Goal: Feedback & Contribution: Leave review/rating

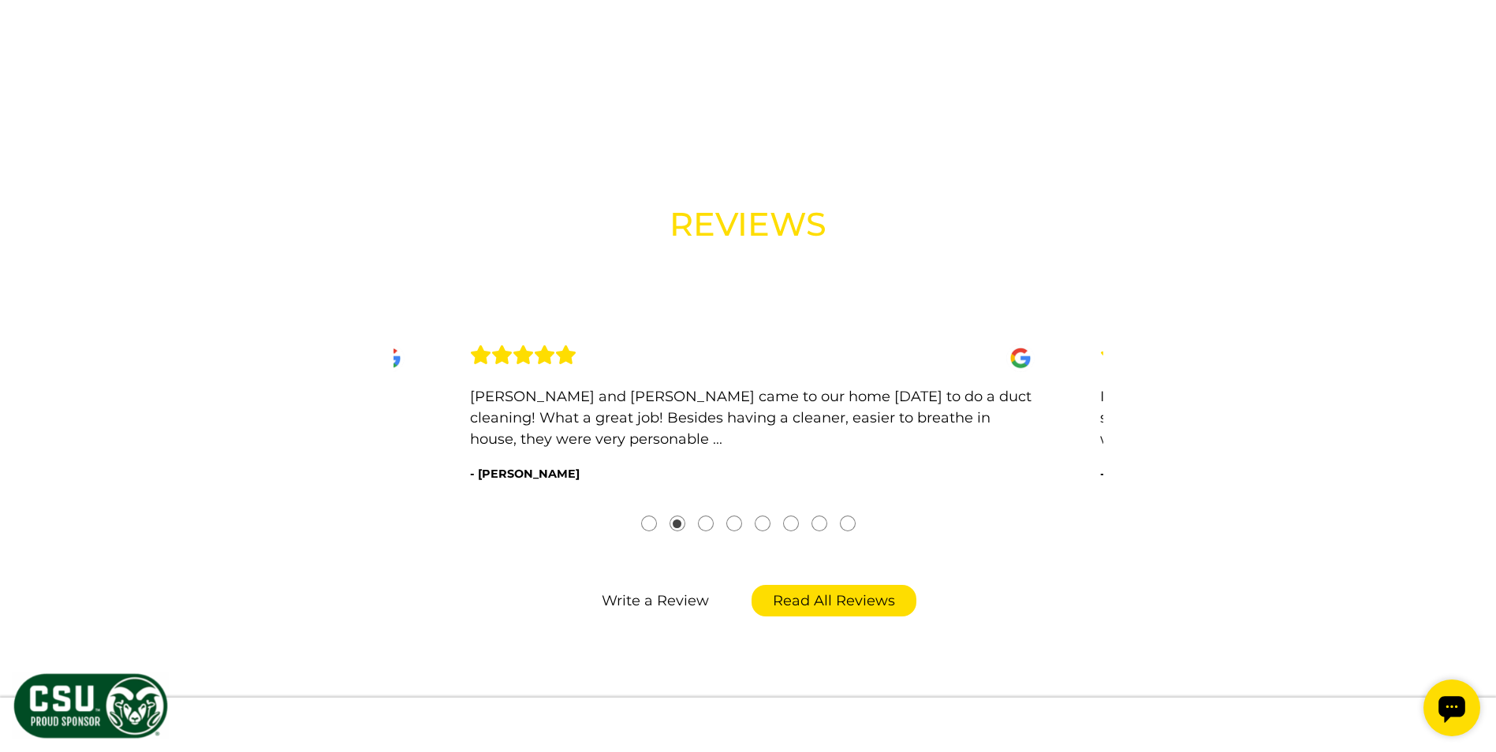
scroll to position [1813, 0]
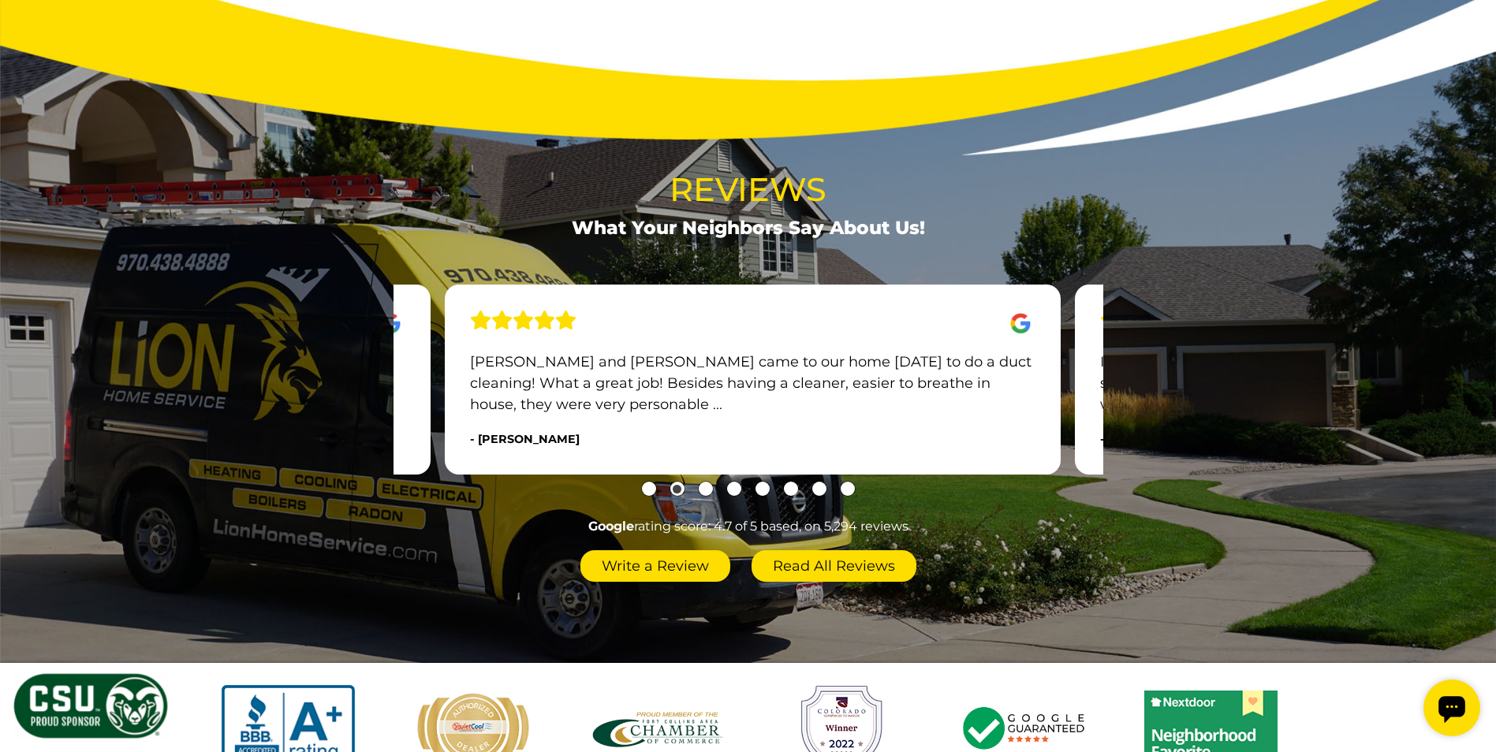
click at [657, 568] on link "Write a Review" at bounding box center [655, 566] width 150 height 32
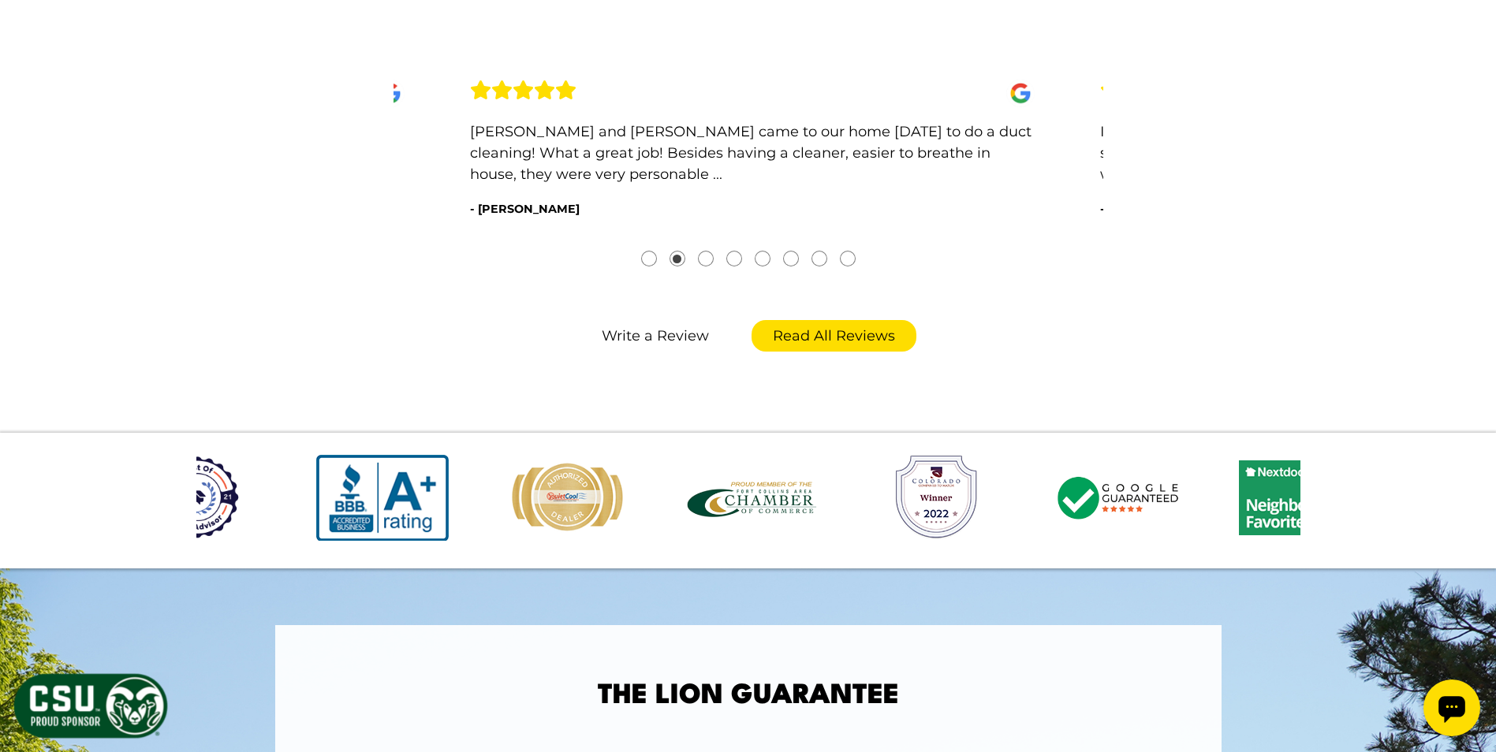
scroll to position [2050, 0]
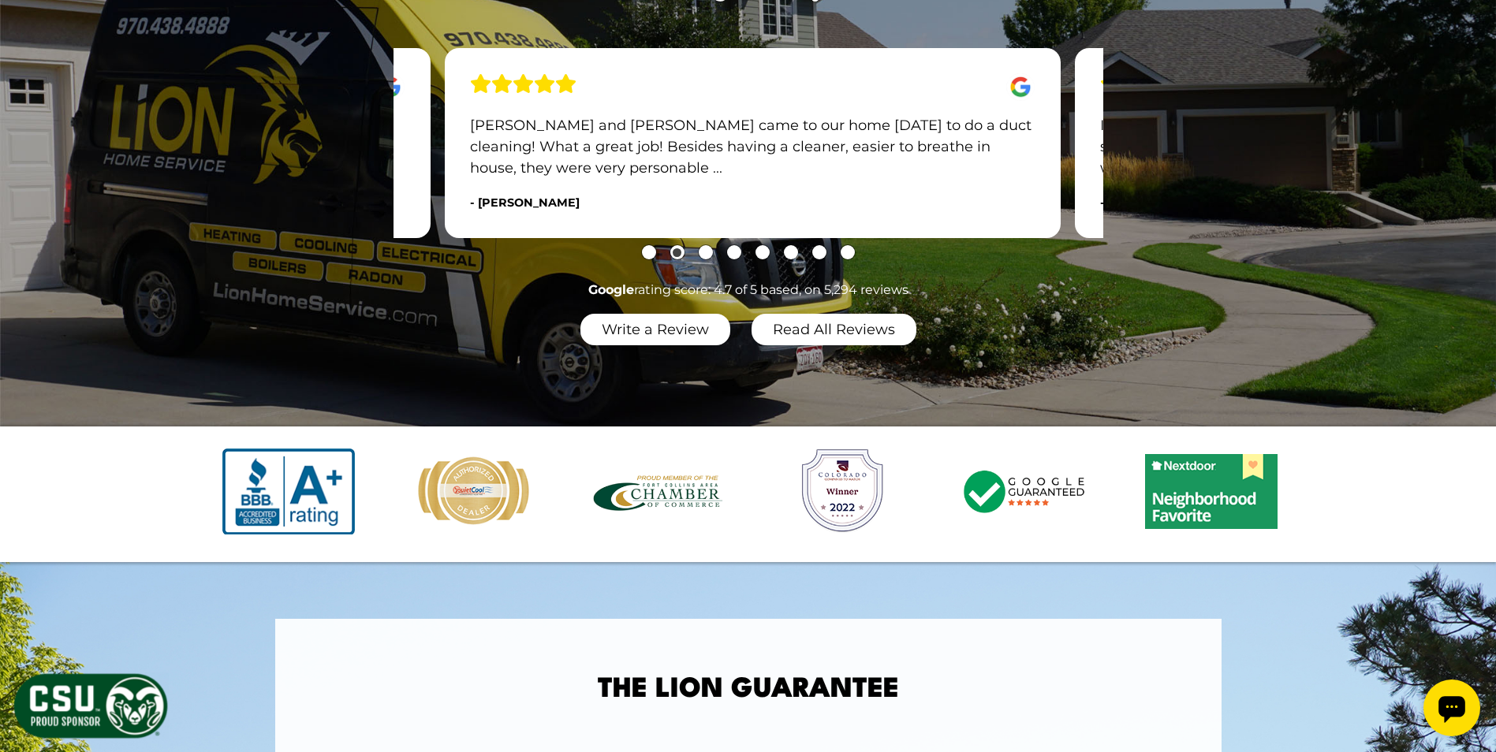
click at [838, 317] on link "Read All Reviews" at bounding box center [833, 330] width 165 height 32
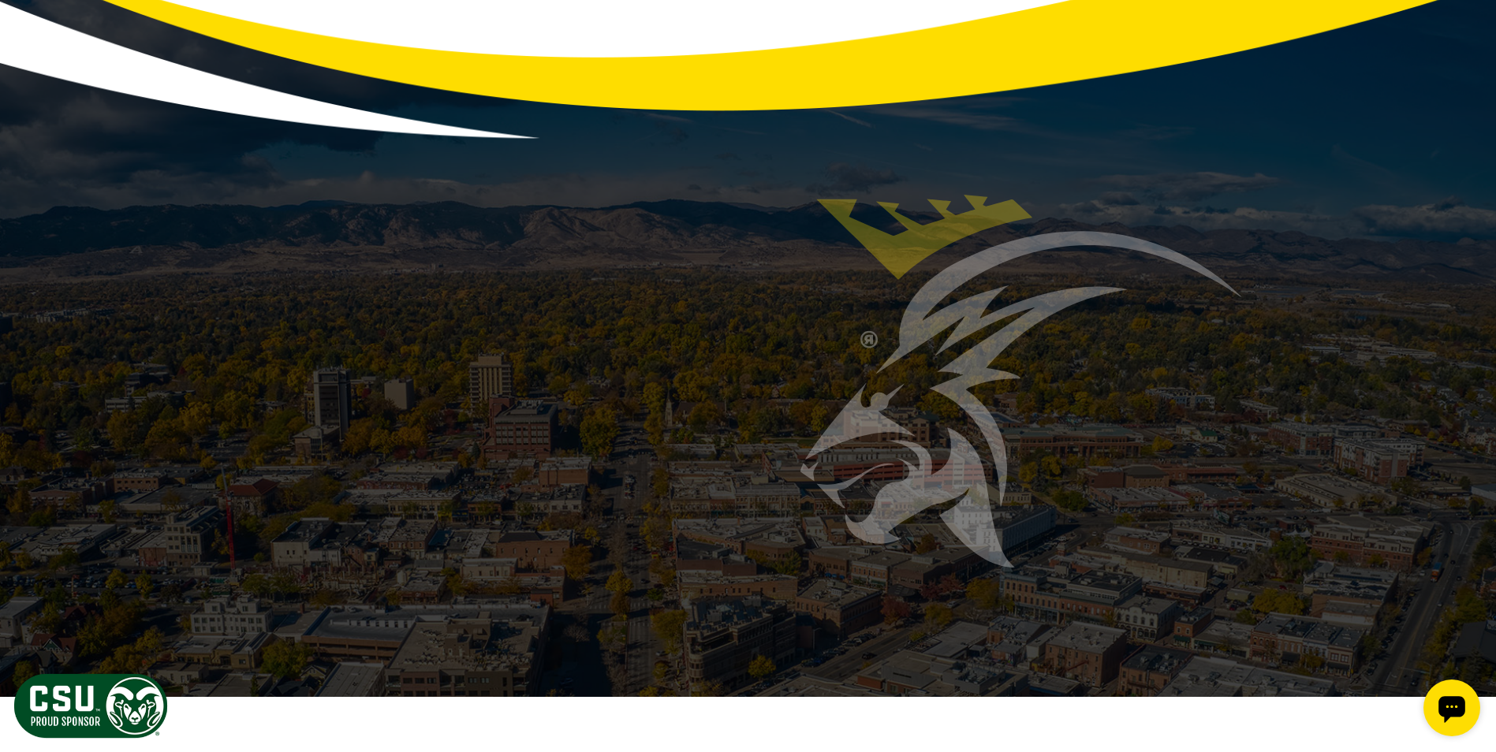
scroll to position [1971, 0]
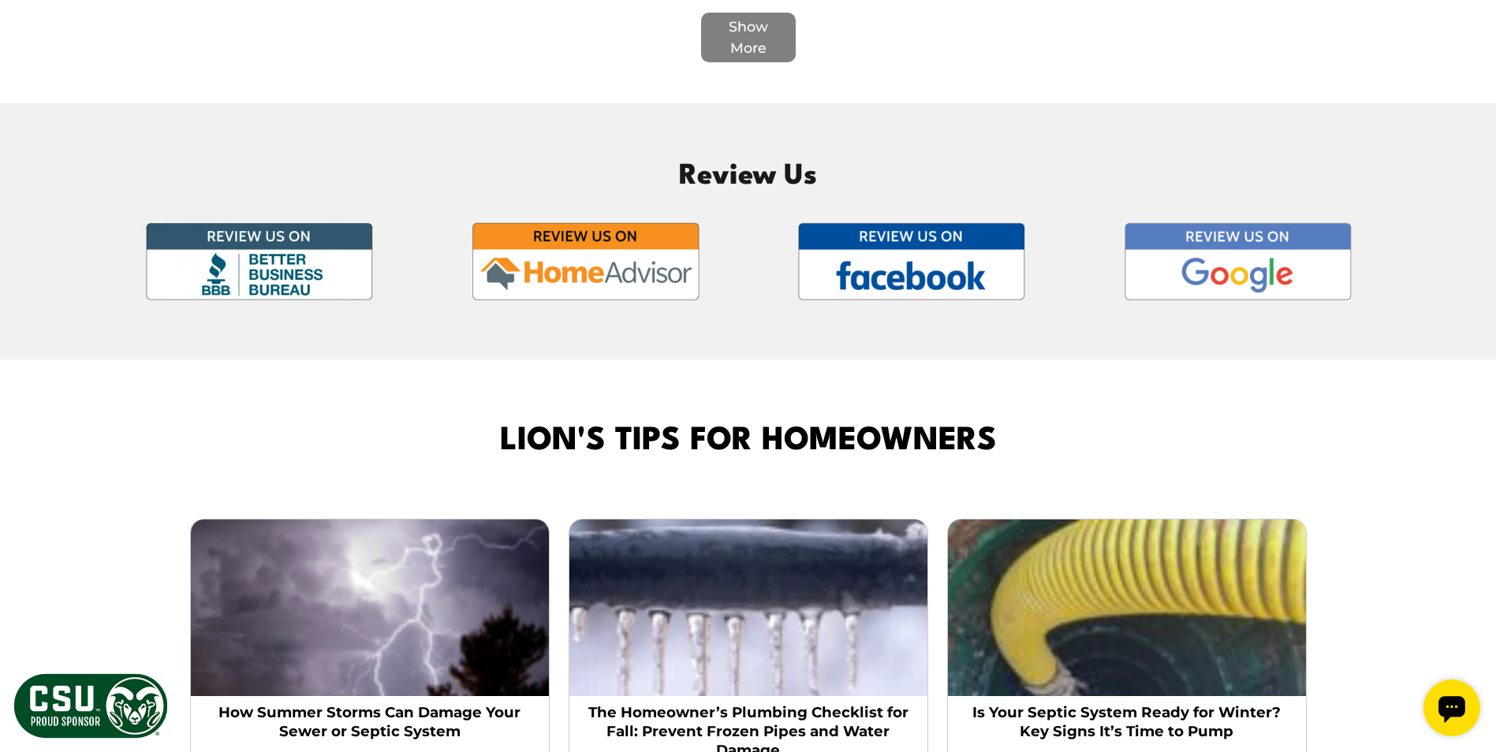
click at [773, 154] on span "Review Us" at bounding box center [747, 177] width 1395 height 46
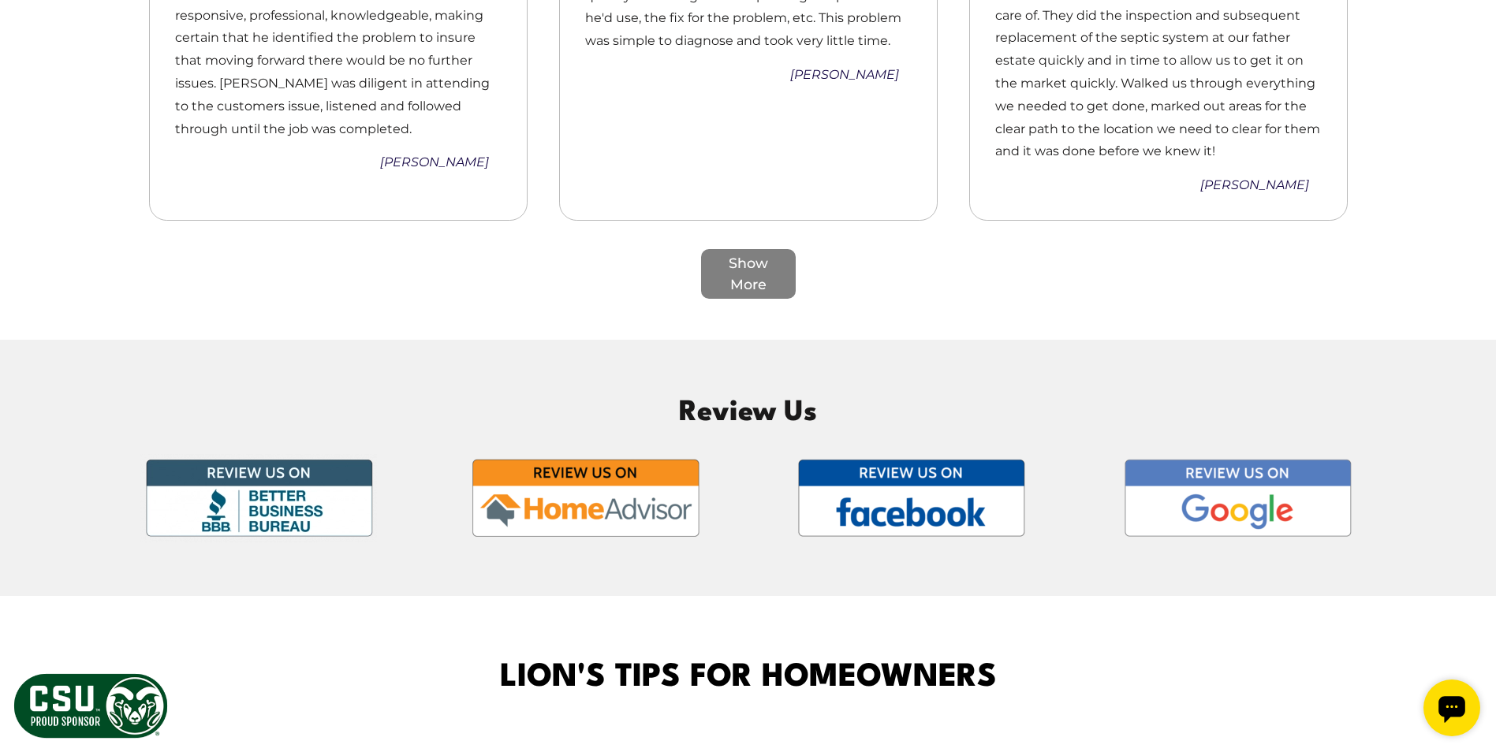
click at [713, 390] on span "Review Us" at bounding box center [747, 413] width 1395 height 46
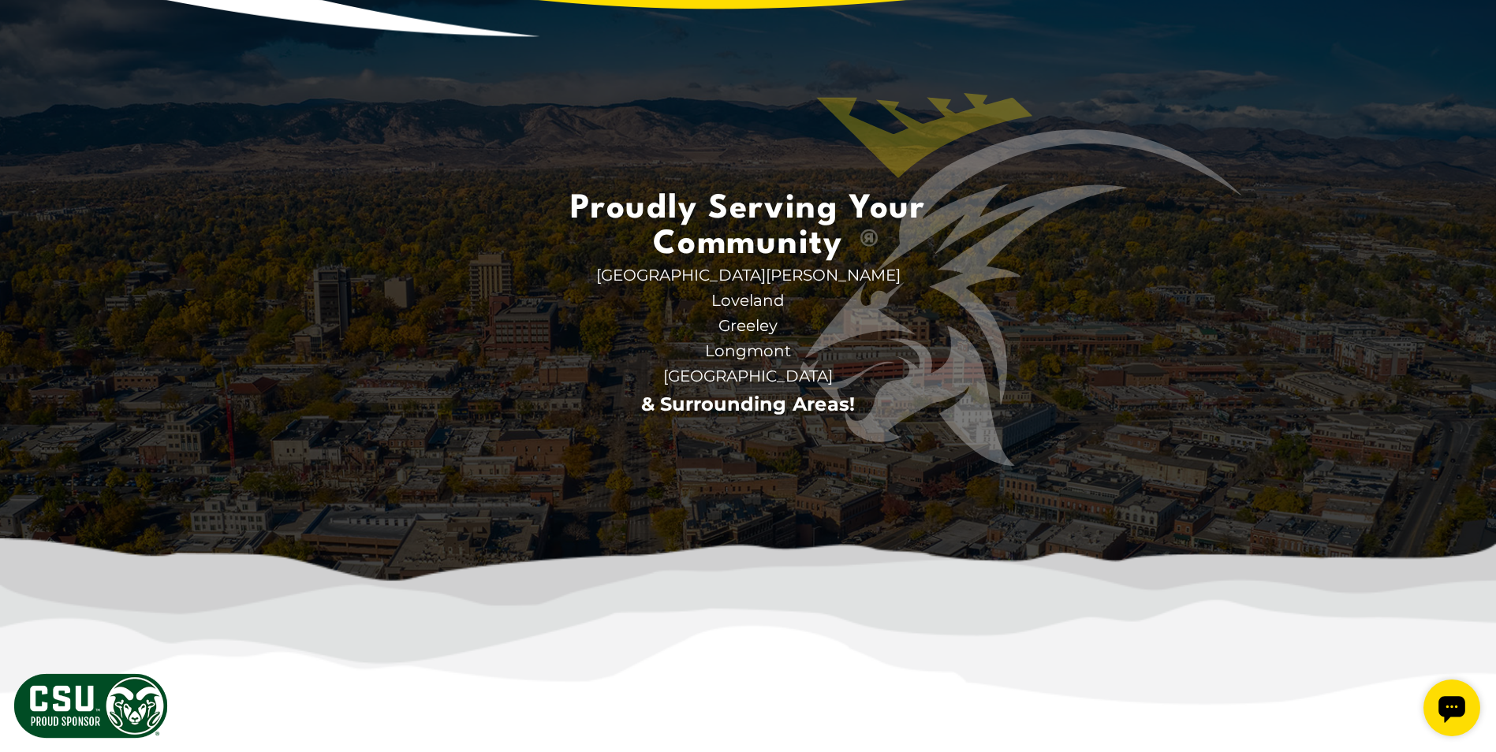
scroll to position [3517, 0]
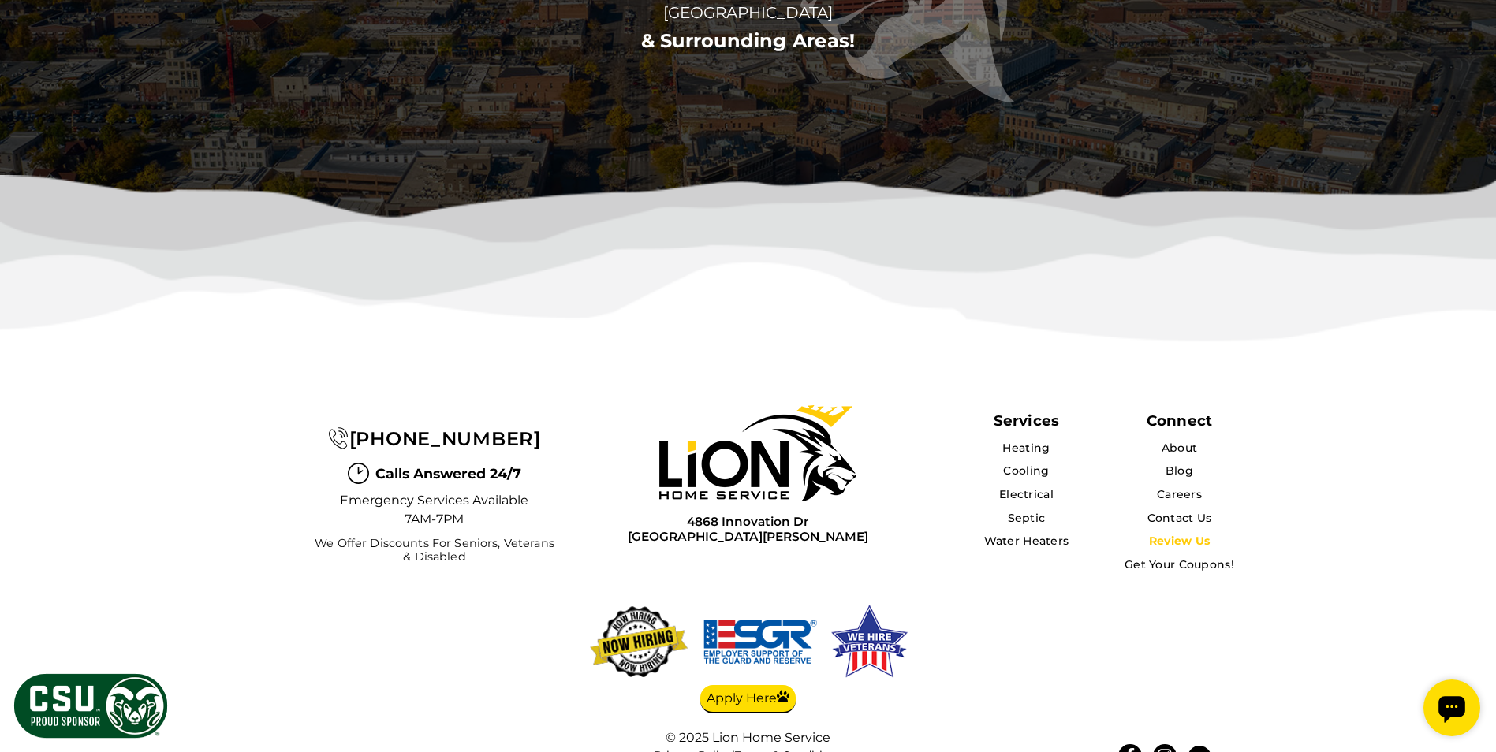
click at [1178, 534] on link "Review Us" at bounding box center [1179, 541] width 61 height 14
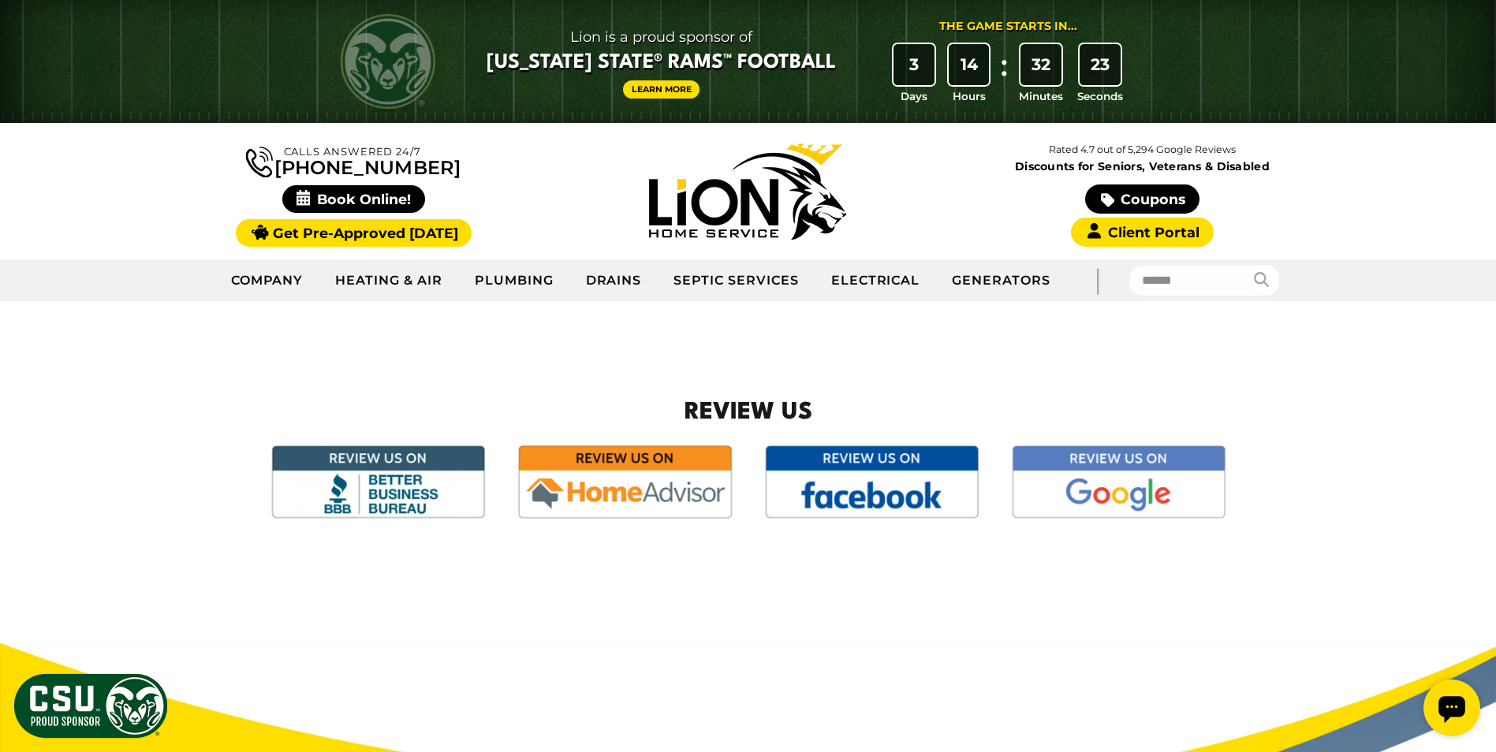
scroll to position [237, 0]
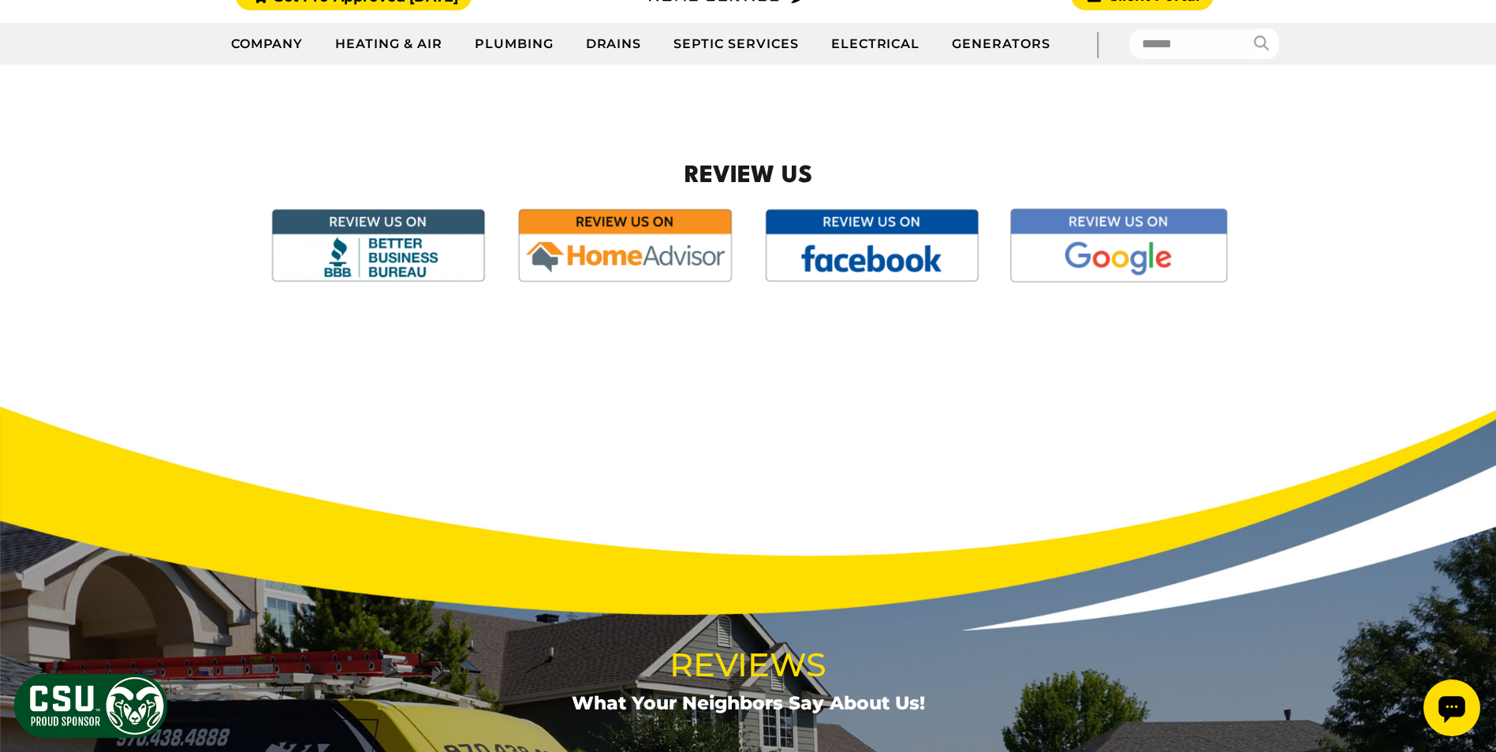
click at [1109, 249] on img at bounding box center [1117, 245] width 227 height 84
